Goal: Task Accomplishment & Management: Complete application form

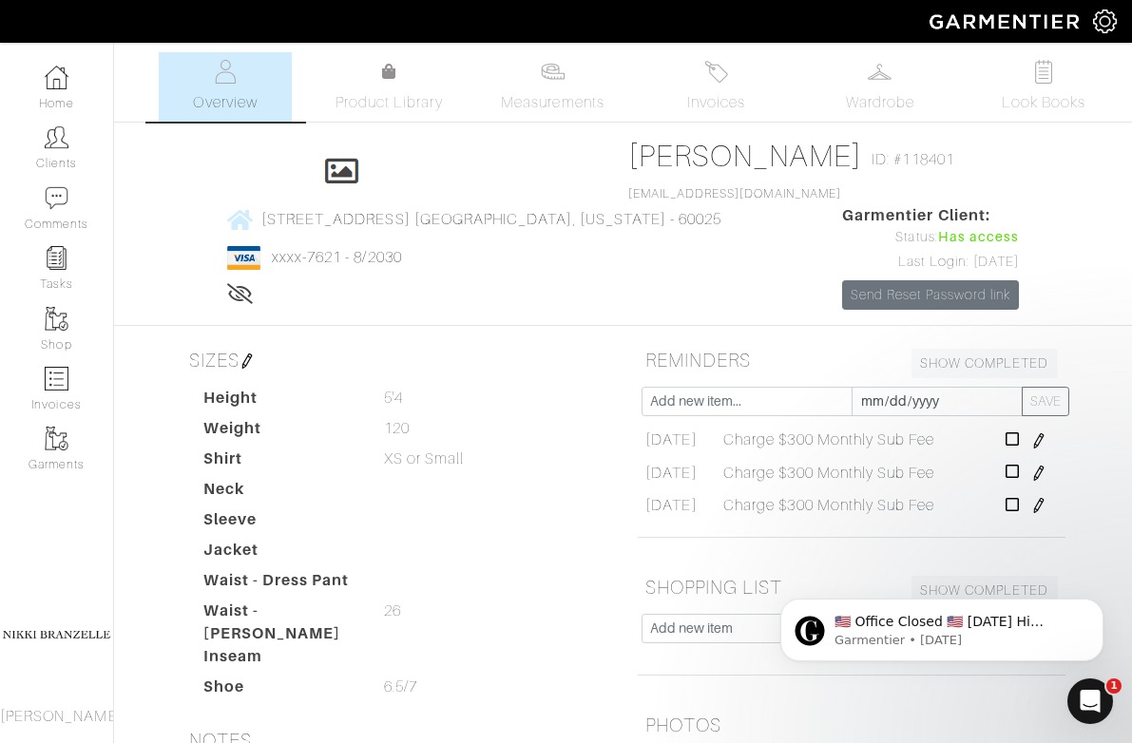
click at [361, 259] on div "Click To Edit Julie Sonneborn ID: #118401 jpae4@yahoo.com 1327 Evergreen Court …" at bounding box center [623, 224] width 912 height 172
click at [49, 159] on link "Clients" at bounding box center [56, 148] width 113 height 60
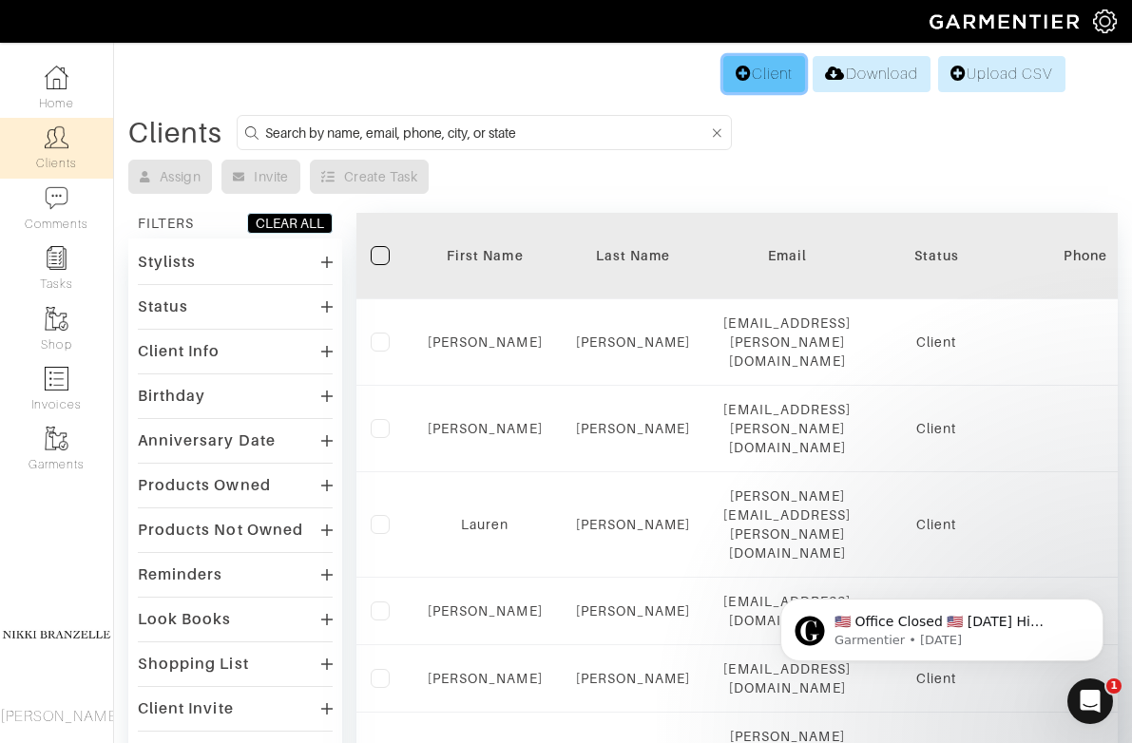
click at [756, 67] on link "Client" at bounding box center [764, 74] width 82 height 36
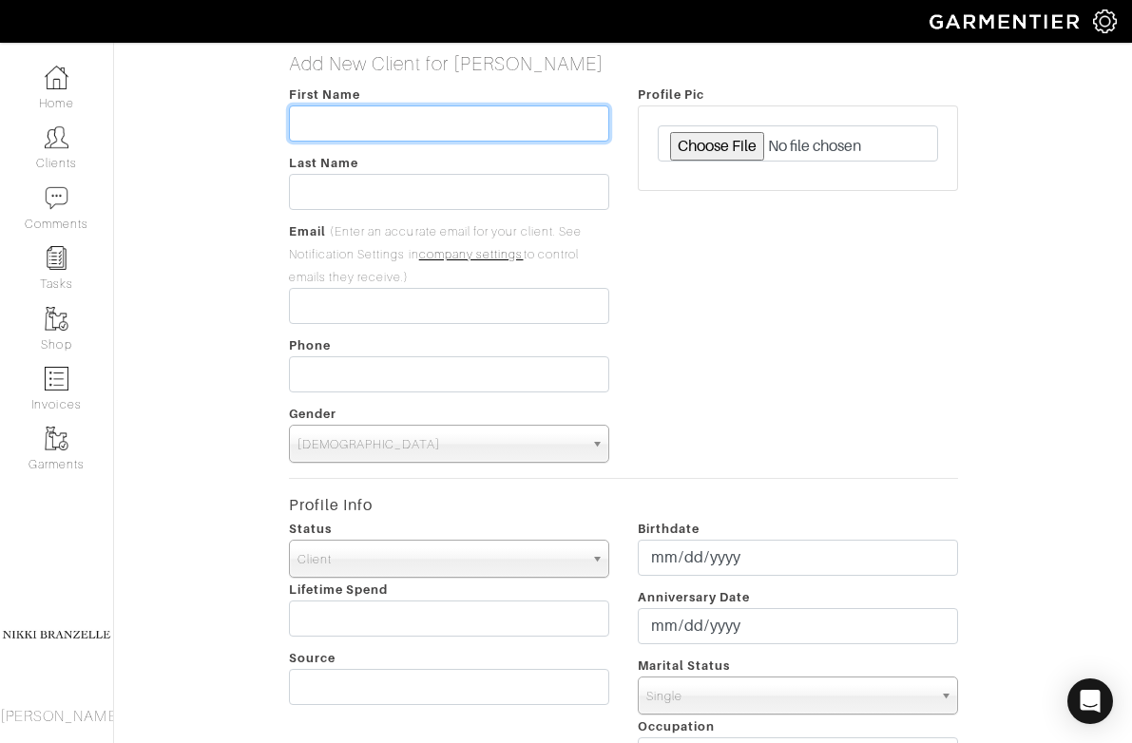
click at [402, 120] on input "text" at bounding box center [449, 123] width 320 height 36
type input "Stephanie"
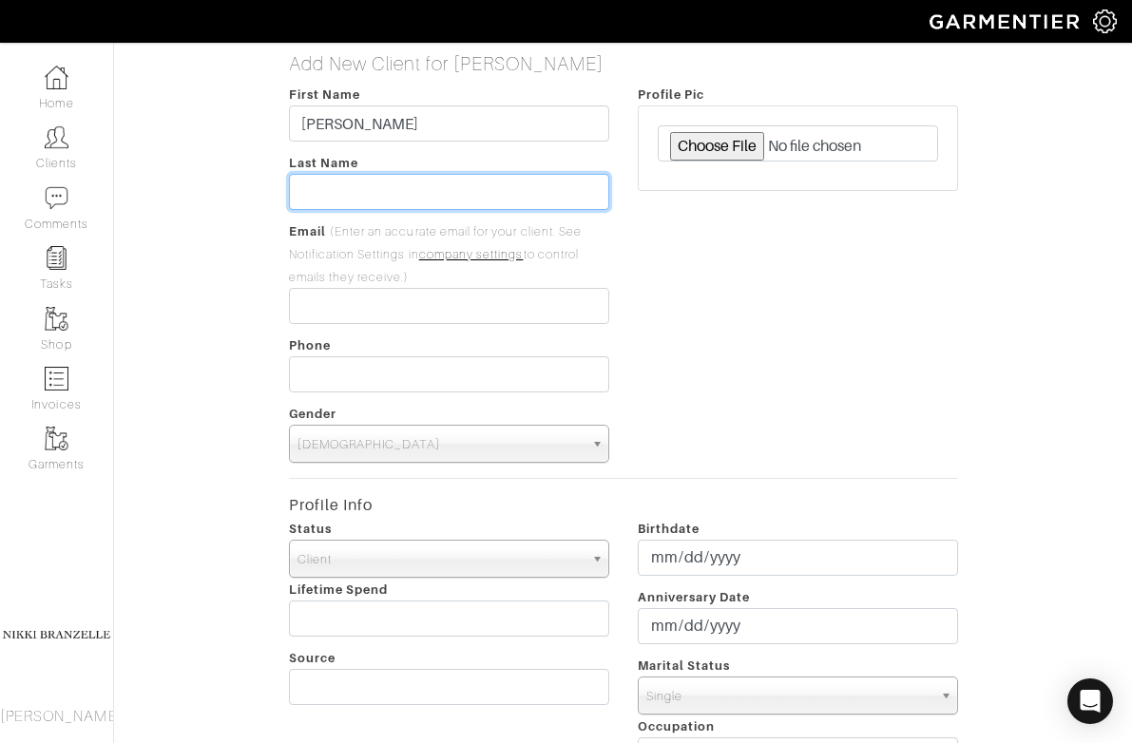
click at [367, 185] on input "text" at bounding box center [449, 192] width 320 height 36
type input "Amarnick"
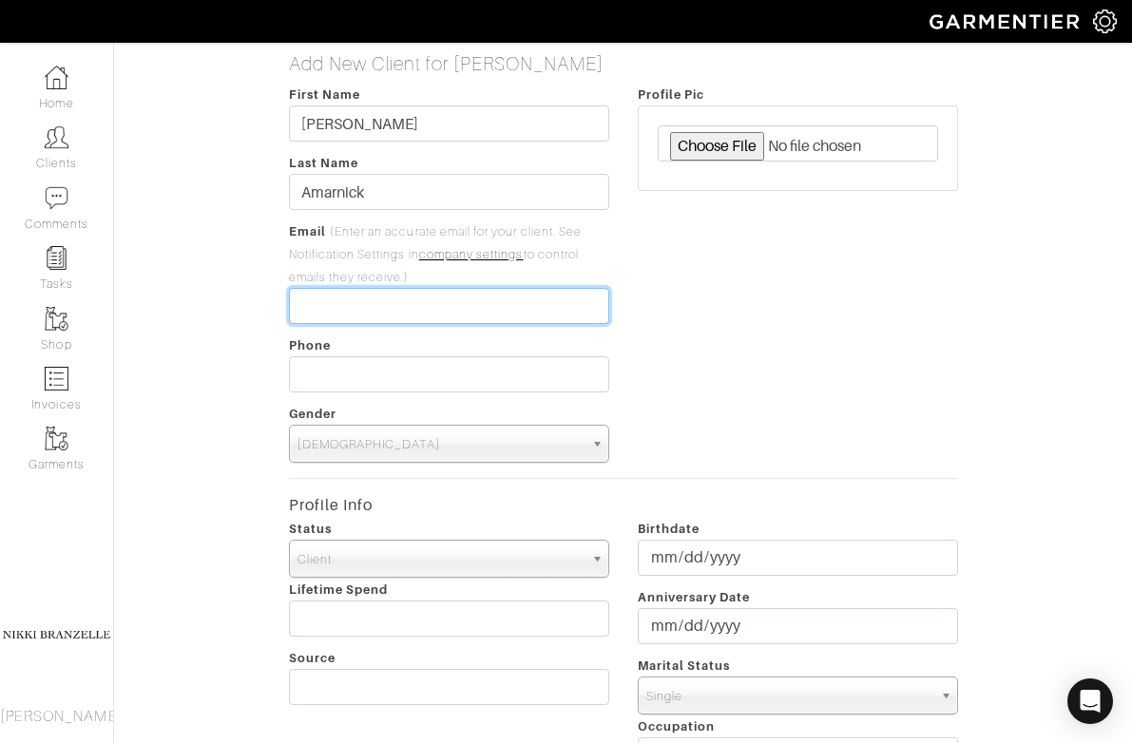
click at [337, 313] on input "email" at bounding box center [449, 306] width 320 height 36
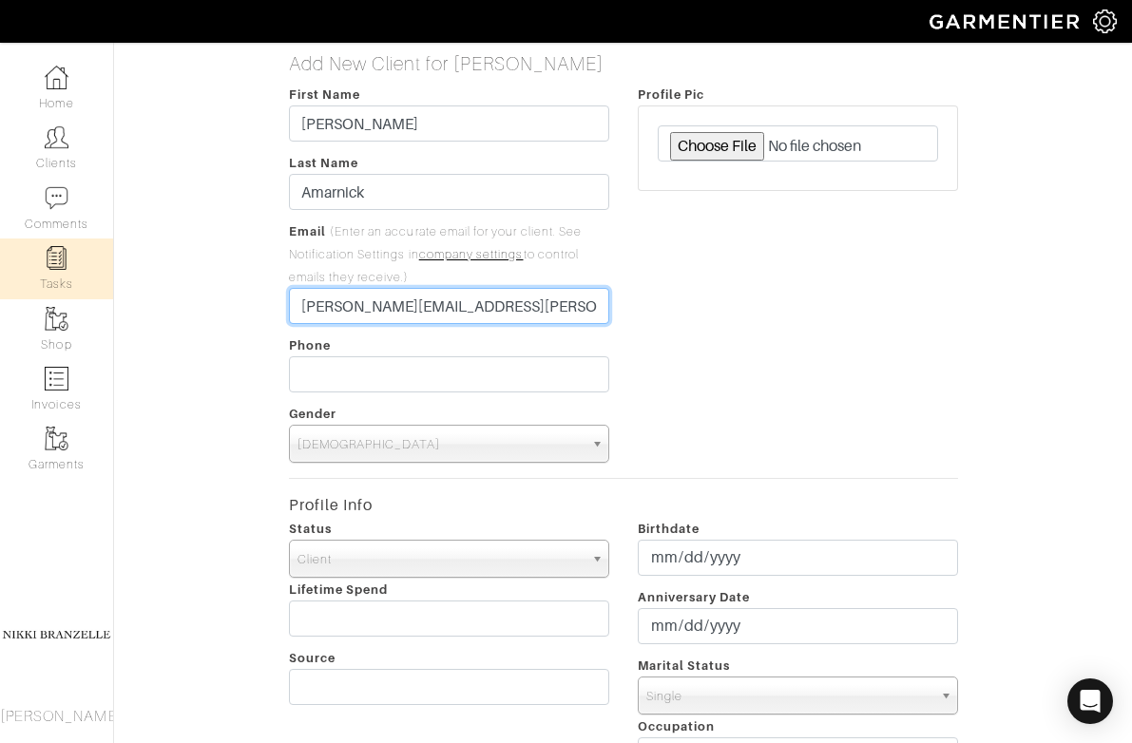
type input "[PERSON_NAME][EMAIL_ADDRESS][PERSON_NAME][DOMAIN_NAME]"
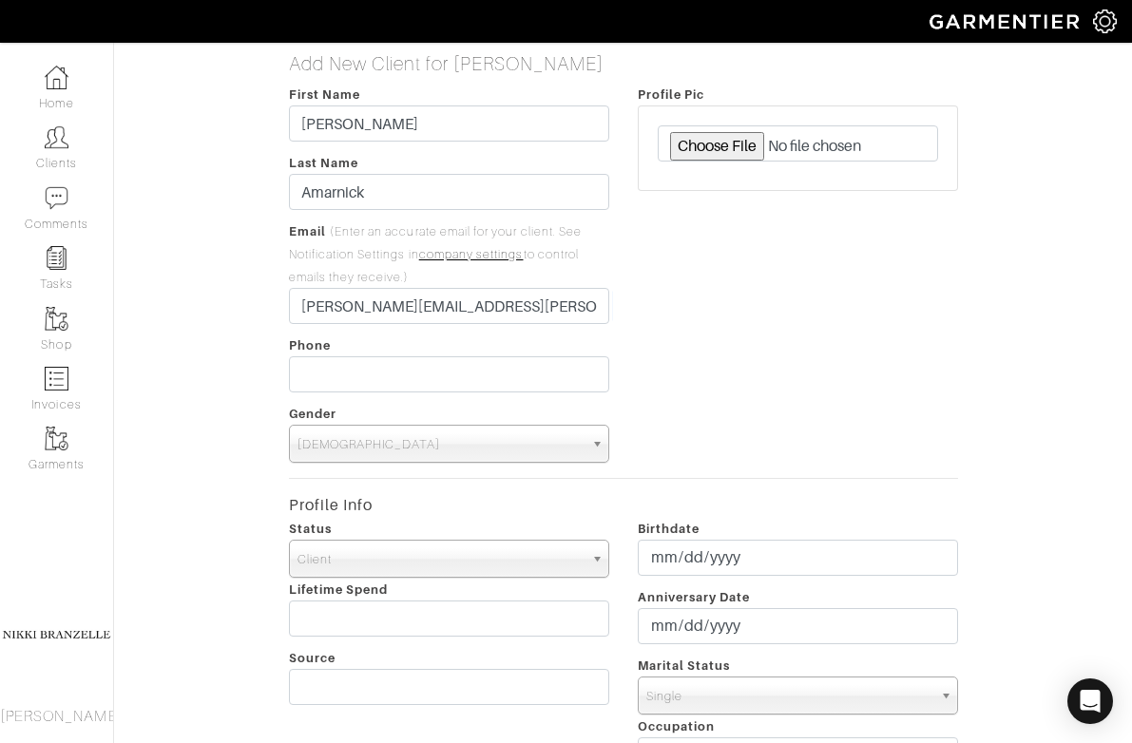
click at [400, 445] on span "Male" at bounding box center [440, 445] width 286 height 38
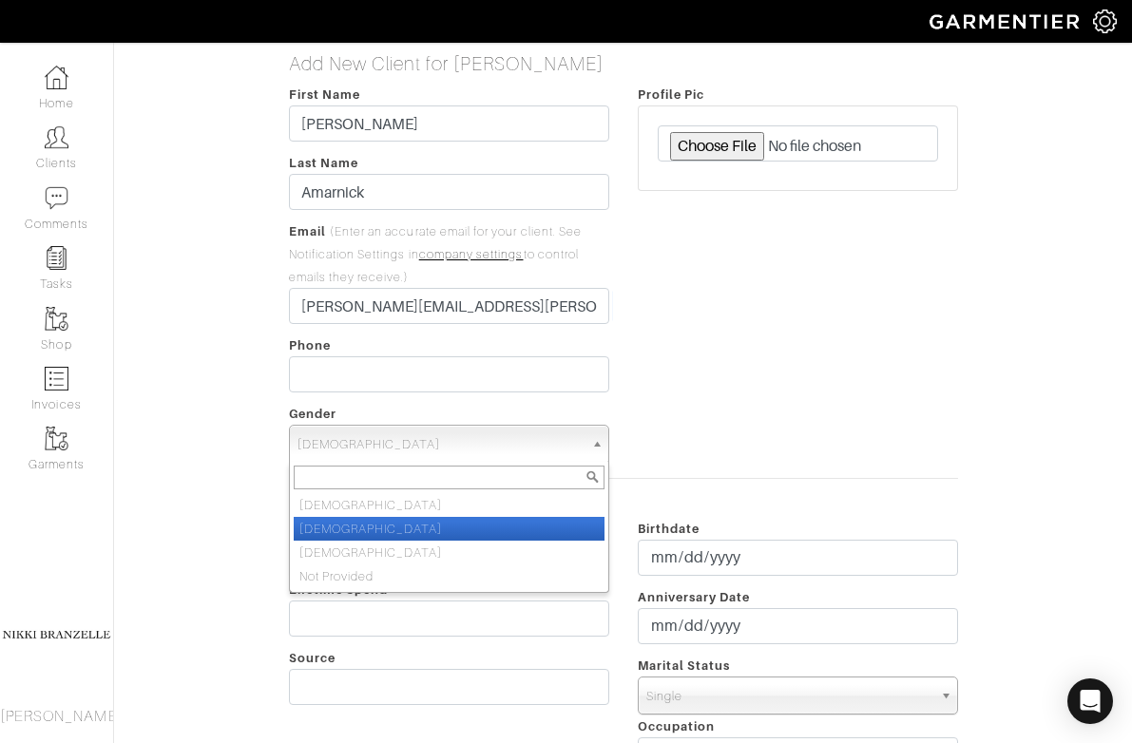
click at [384, 523] on li "Female" at bounding box center [449, 529] width 311 height 24
select select "Female"
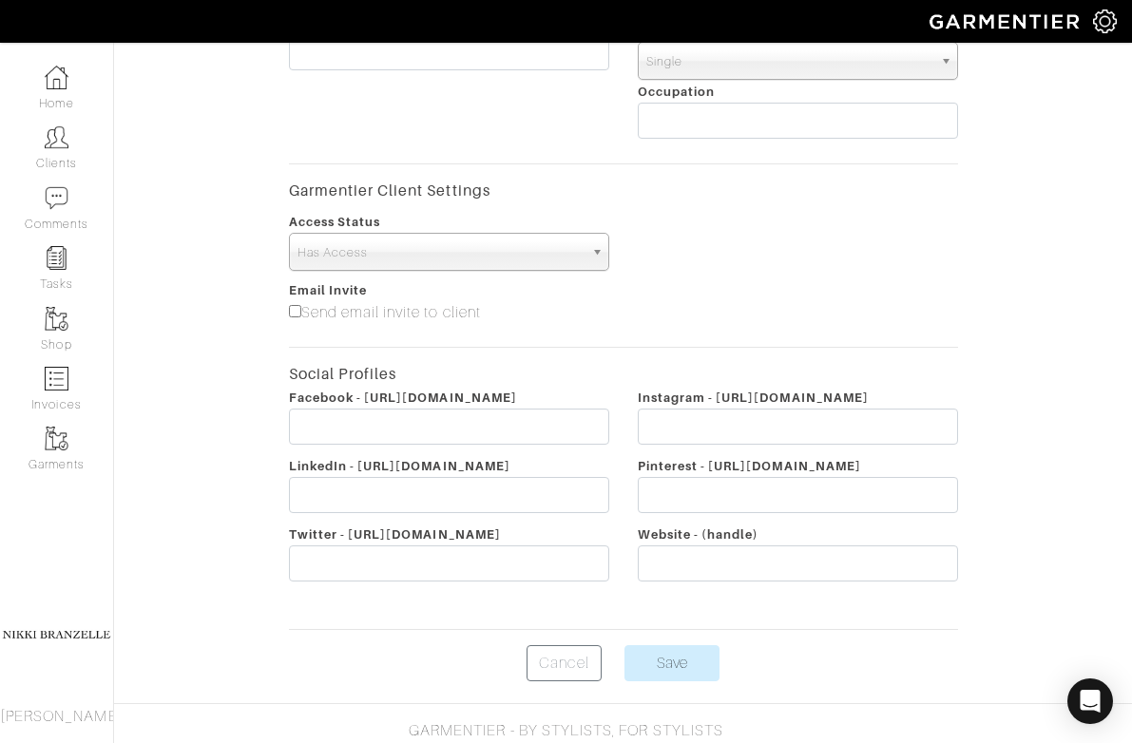
scroll to position [687, 0]
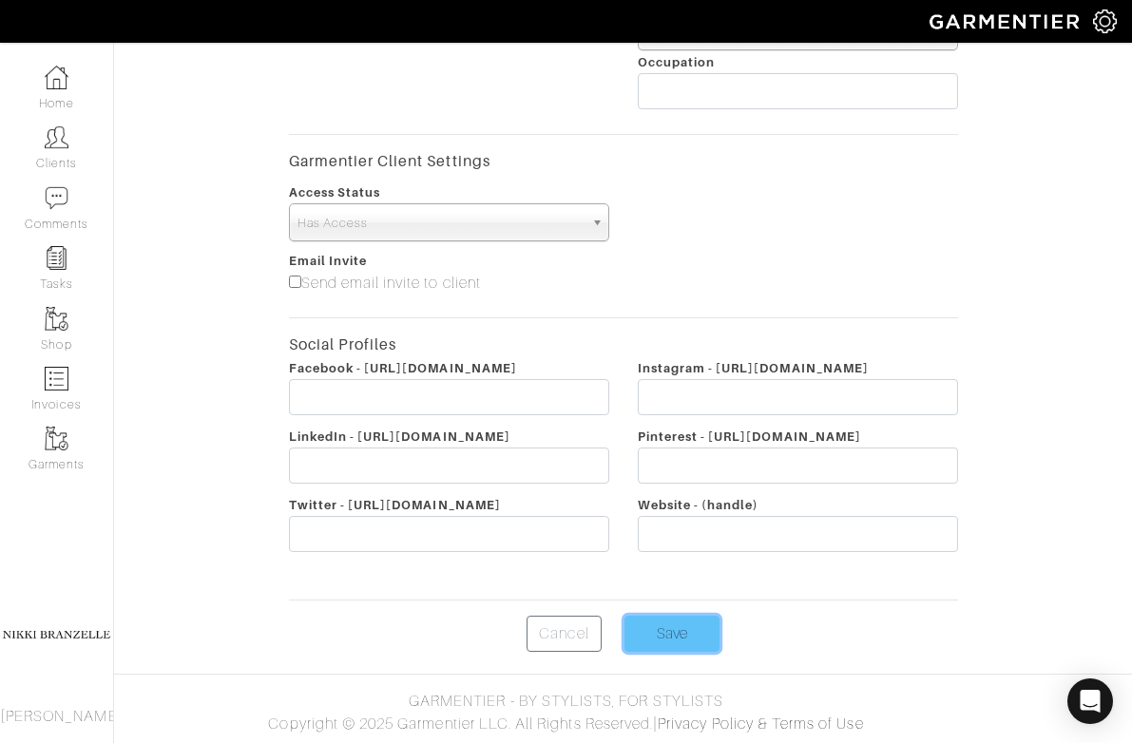
click at [671, 645] on input "Save" at bounding box center [671, 634] width 95 height 36
